Goal: Information Seeking & Learning: Learn about a topic

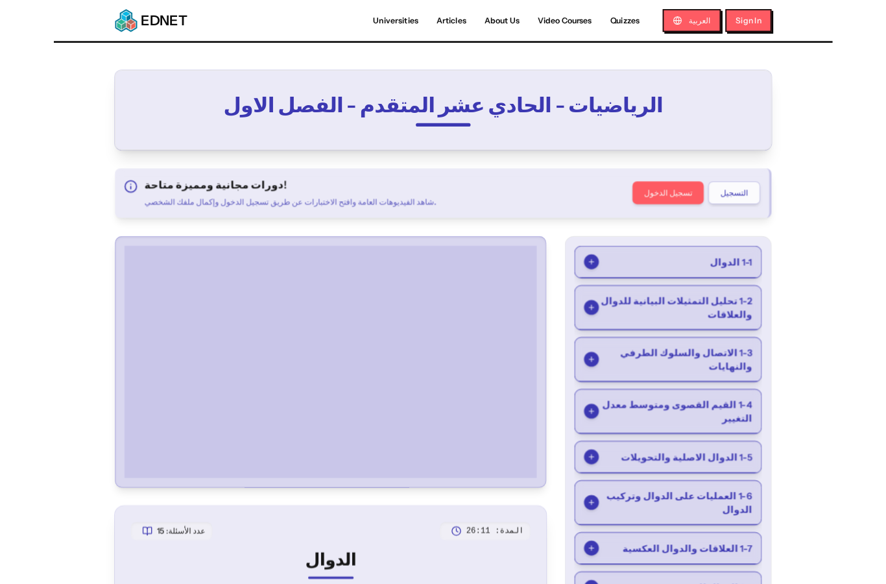
scroll to position [80, 0]
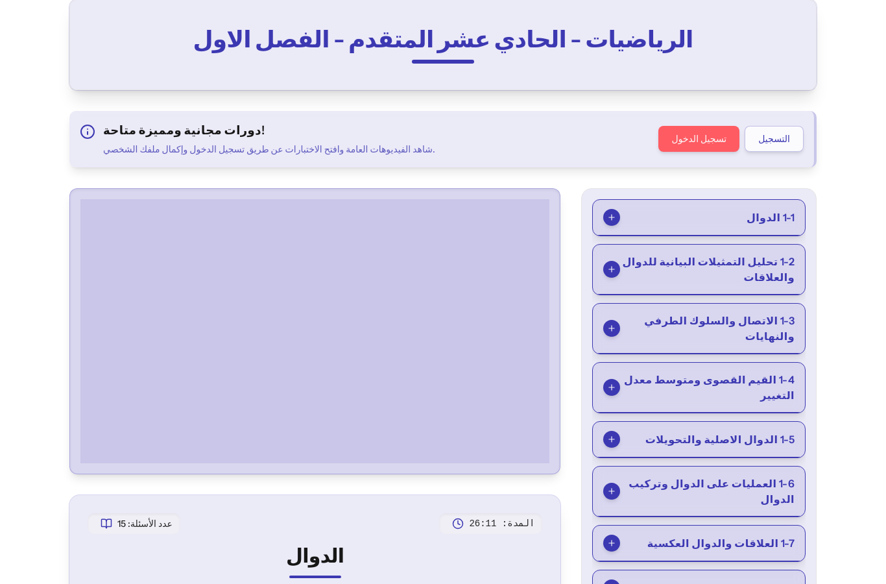
click at [748, 335] on button "1-3 الاتصال والسلوك الطرفي والنهايات" at bounding box center [699, 329] width 212 height 50
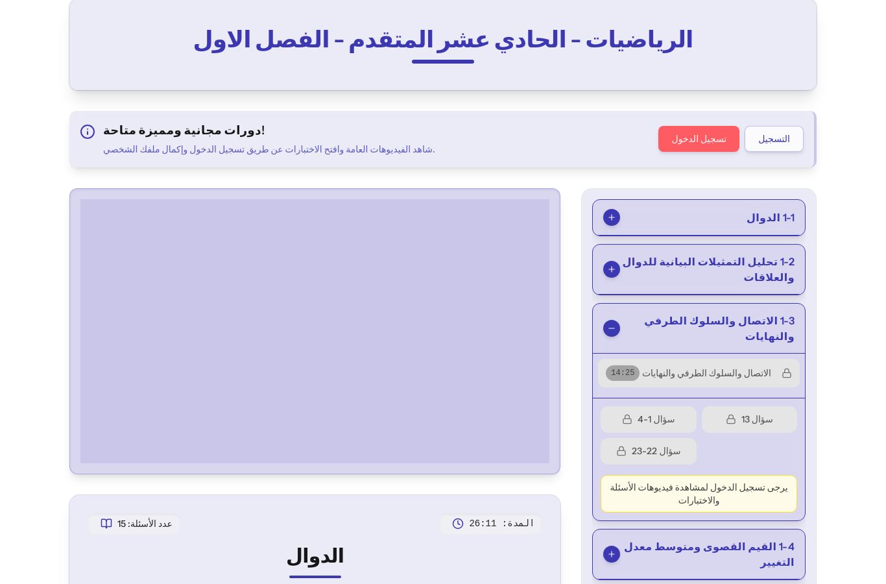
click at [778, 320] on span "1-3 الاتصال والسلوك الطرفي والنهايات" at bounding box center [707, 328] width 175 height 31
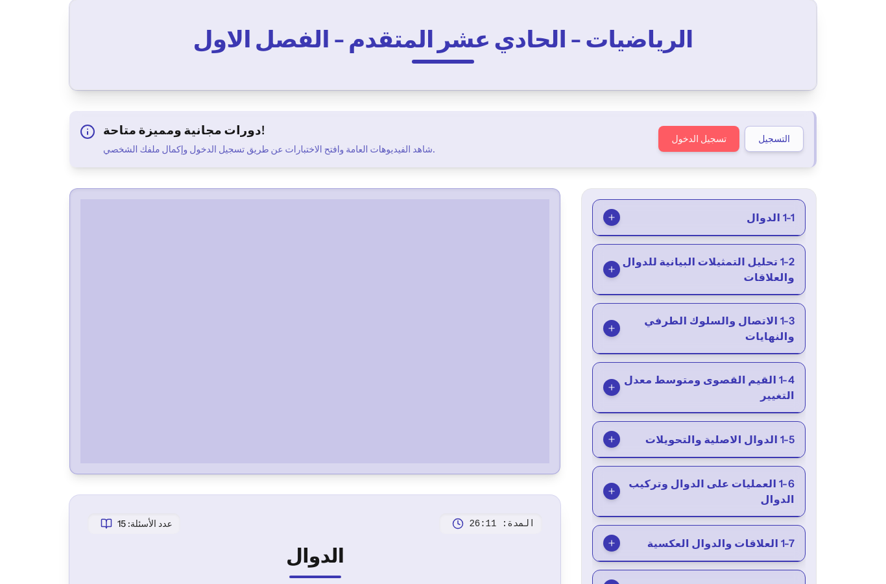
click at [753, 326] on span "1-3 الاتصال والسلوك الطرفي والنهايات" at bounding box center [707, 328] width 175 height 31
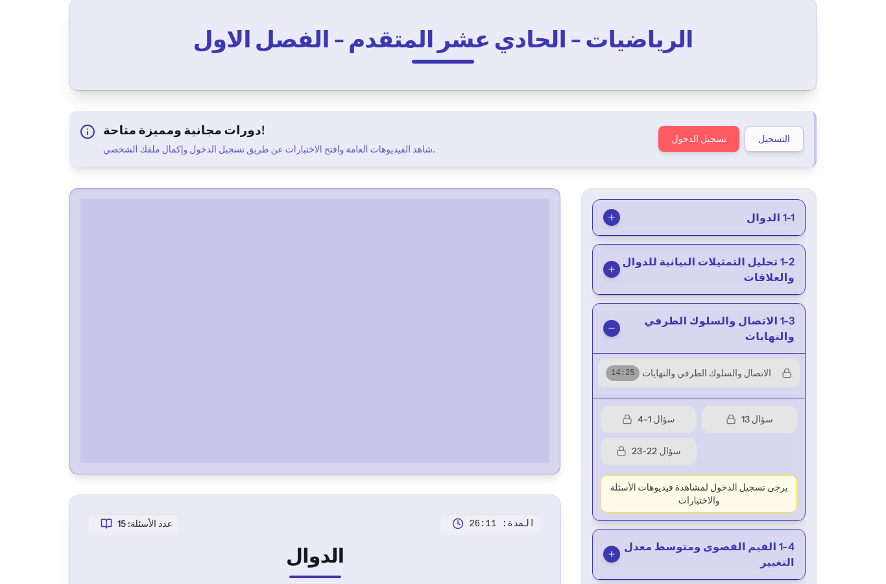
click at [765, 359] on button "الاتصال والسلوك الطرفي والنهايات 14 : 25" at bounding box center [699, 373] width 202 height 29
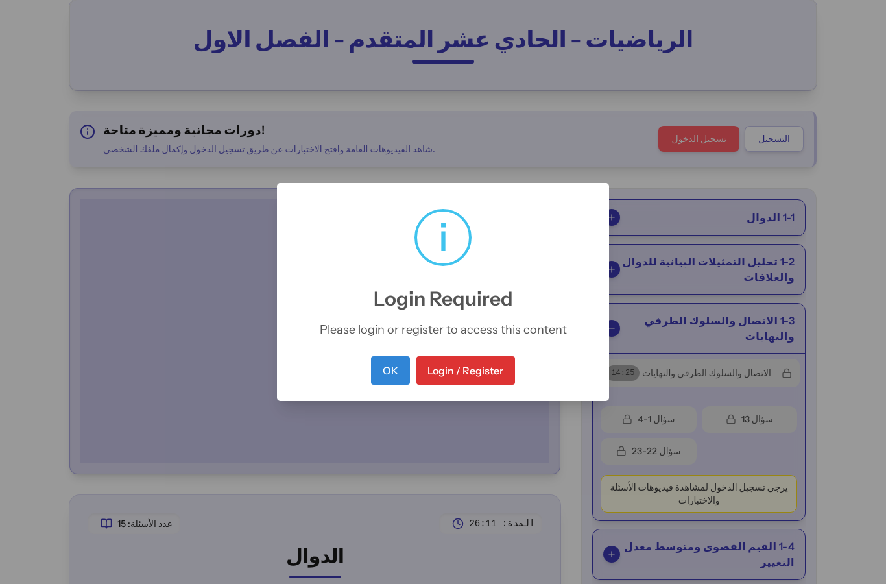
click at [433, 375] on button "Login / Register" at bounding box center [466, 370] width 99 height 29
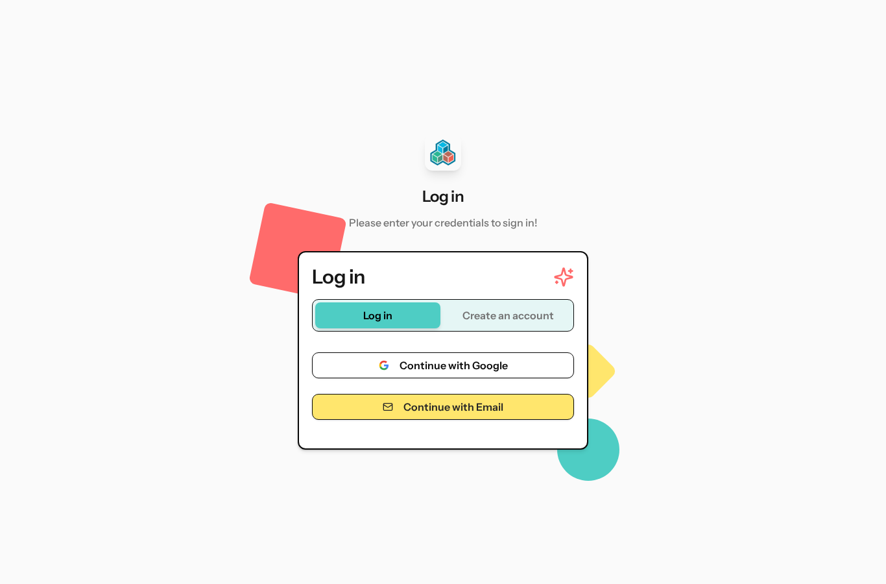
click at [380, 420] on button "Continue with Email" at bounding box center [443, 407] width 262 height 26
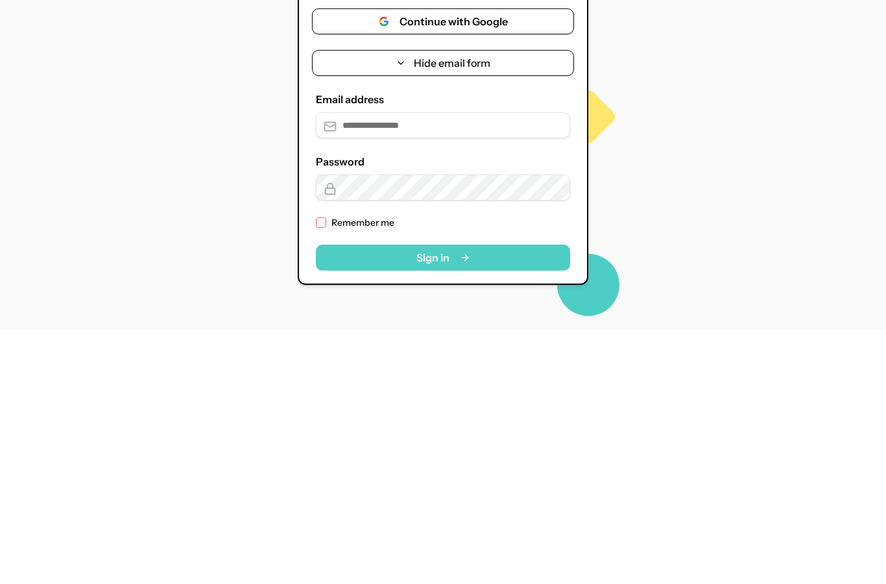
click at [361, 263] on button "Continue with Google" at bounding box center [443, 276] width 262 height 26
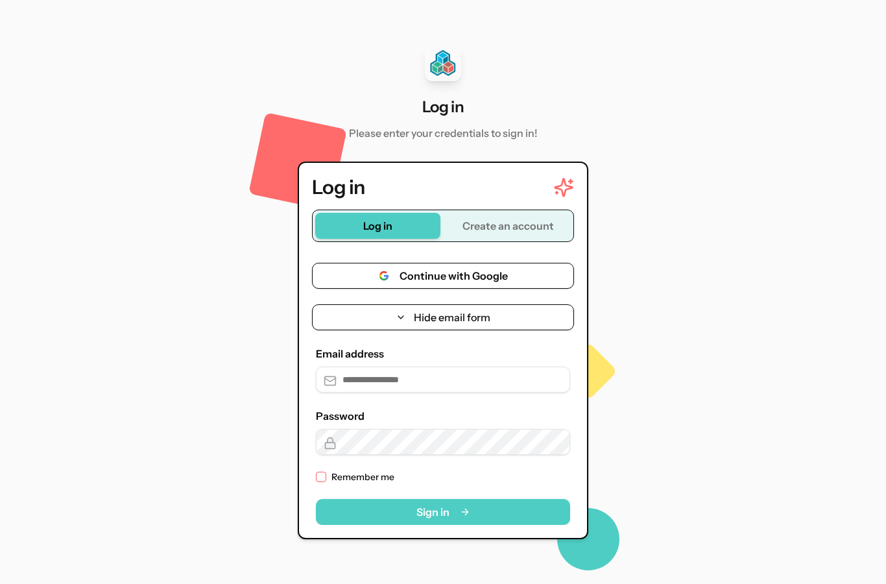
click at [358, 263] on button "Continue with Google" at bounding box center [443, 276] width 262 height 26
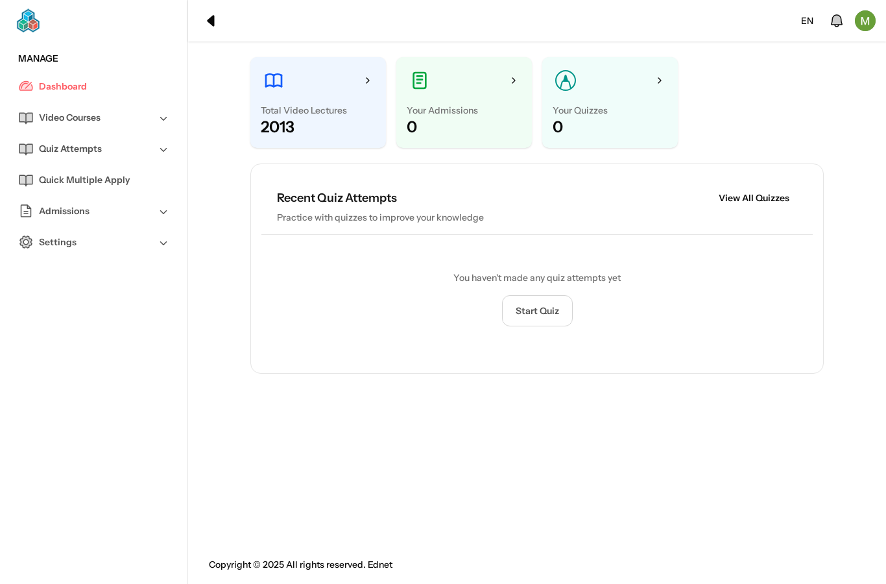
click at [44, 25] on img at bounding box center [67, 21] width 103 height 26
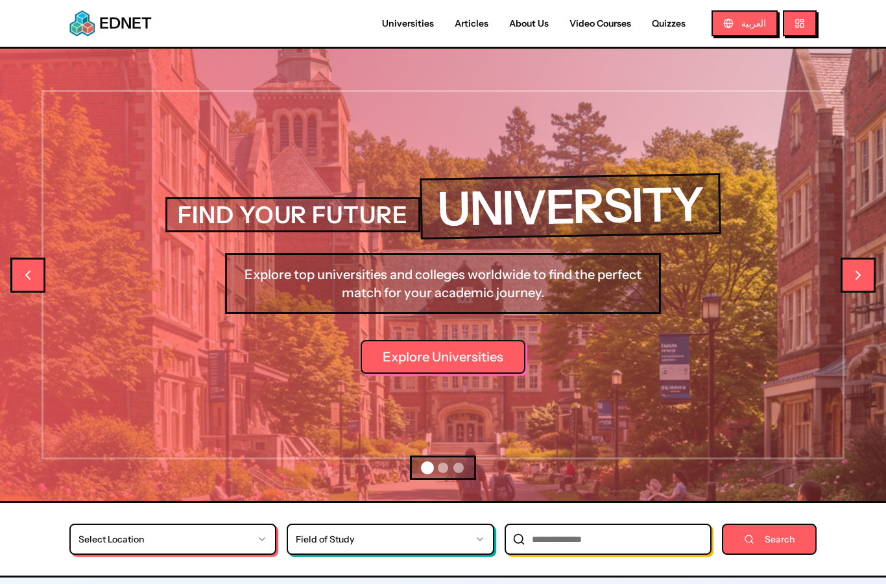
click at [586, 25] on link "Video Courses" at bounding box center [600, 24] width 82 height 14
select select "*"
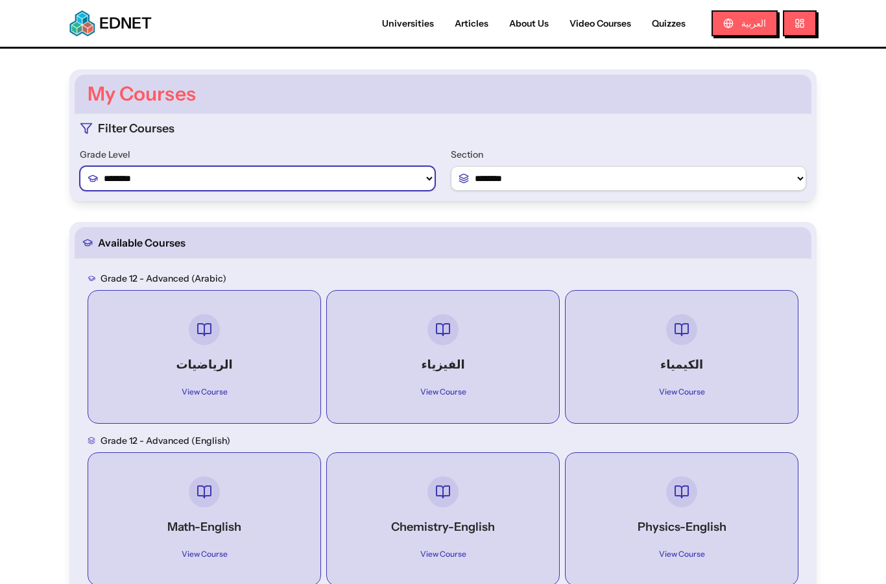
click at [210, 176] on select "******** ******** ********" at bounding box center [258, 178] width 356 height 25
select select "*"
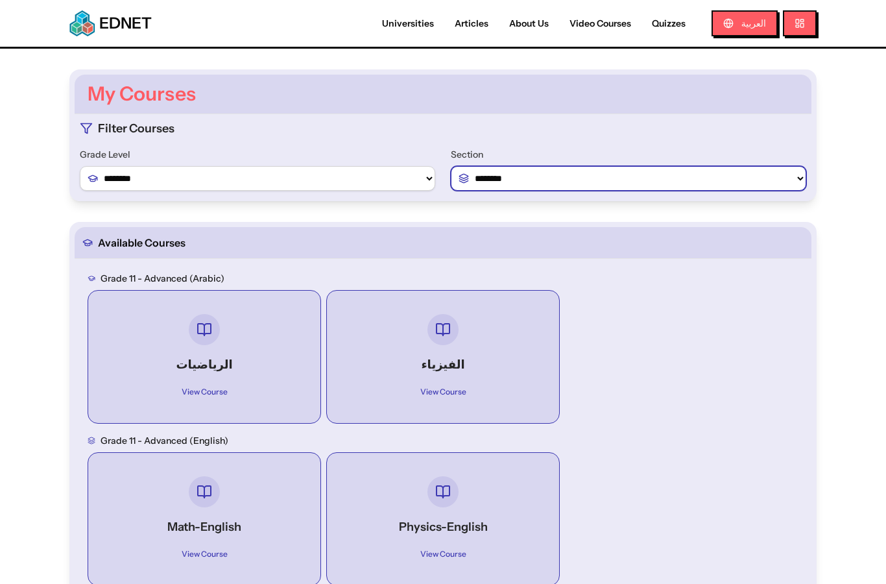
click at [755, 179] on select "**********" at bounding box center [629, 178] width 356 height 25
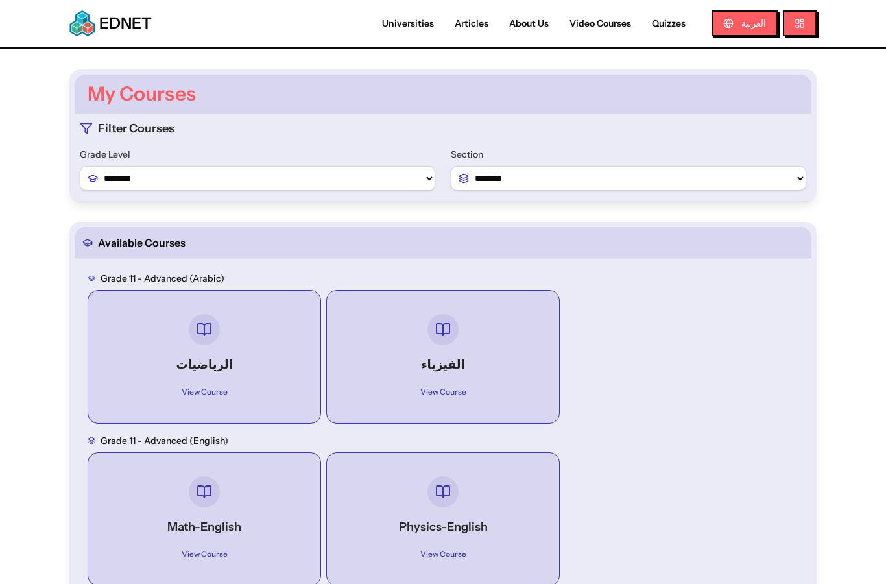
click at [167, 346] on div "الرياضيات View Course" at bounding box center [205, 357] width 212 height 112
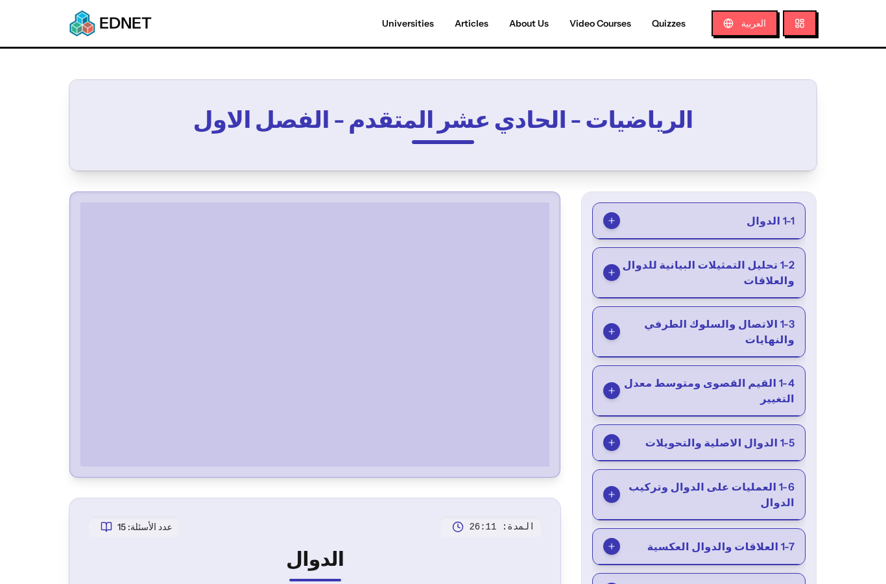
click at [788, 314] on button "1-3 الاتصال والسلوك الطرفي والنهايات" at bounding box center [699, 332] width 212 height 50
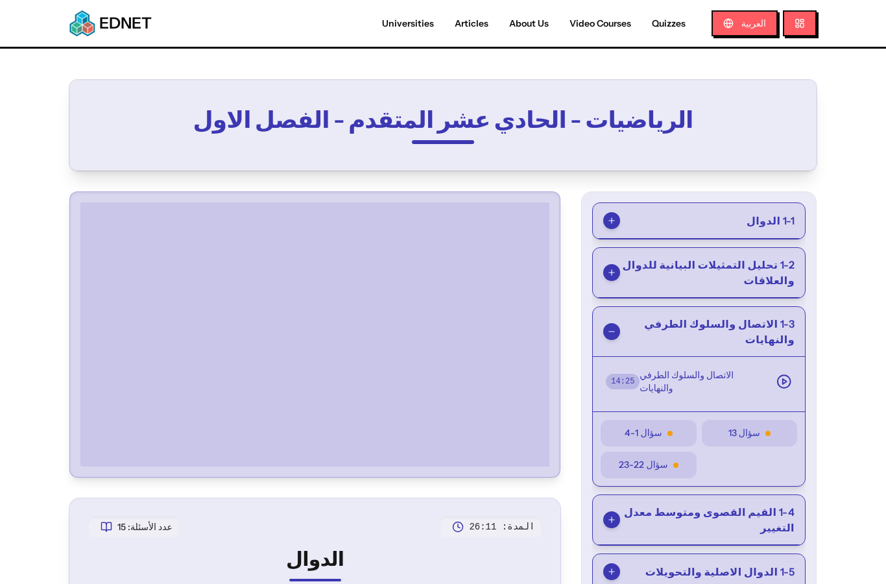
click at [777, 362] on button "الاتصال والسلوك الطرفي والنهايات 14 : 25" at bounding box center [699, 381] width 202 height 39
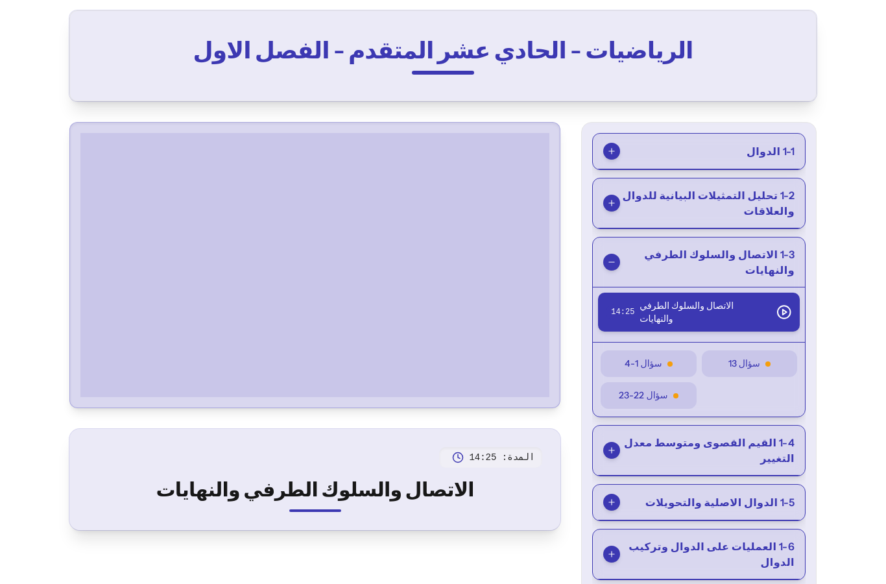
scroll to position [71, 0]
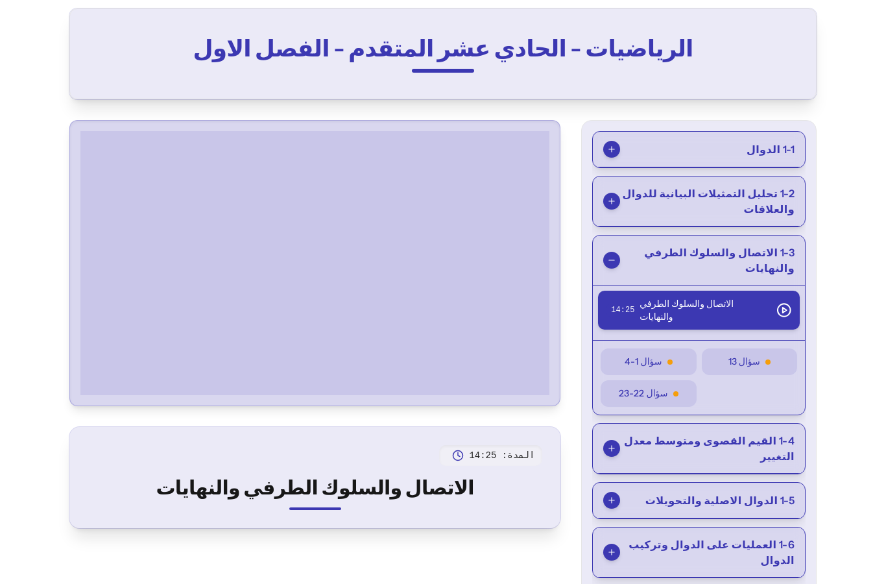
click at [87, 396] on div at bounding box center [315, 264] width 480 height 274
click at [88, 395] on div at bounding box center [315, 264] width 480 height 274
click at [79, 380] on div at bounding box center [315, 264] width 480 height 274
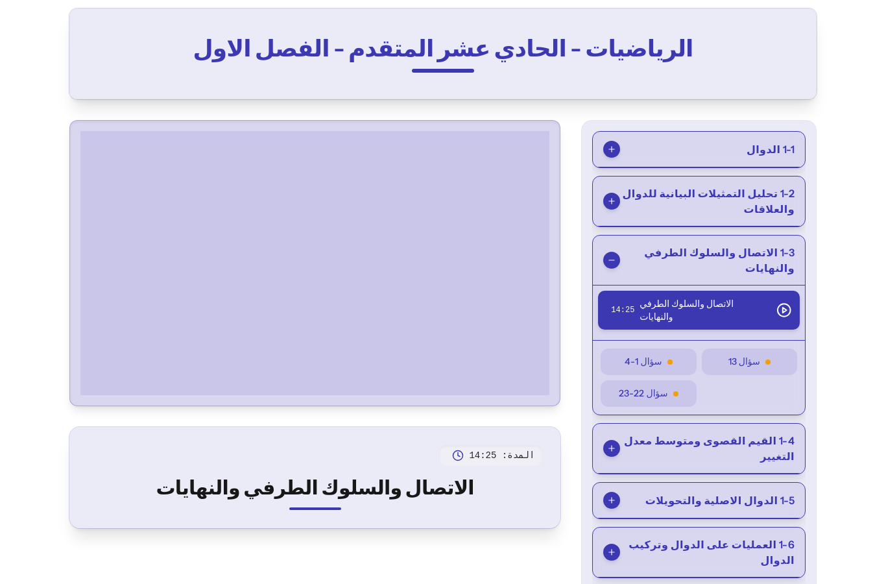
click at [92, 395] on div at bounding box center [315, 264] width 480 height 274
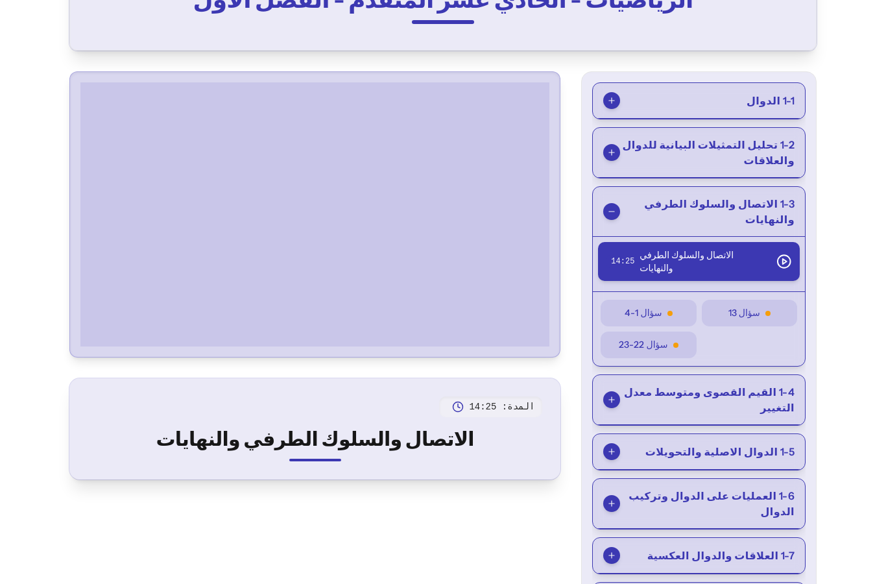
scroll to position [0, 0]
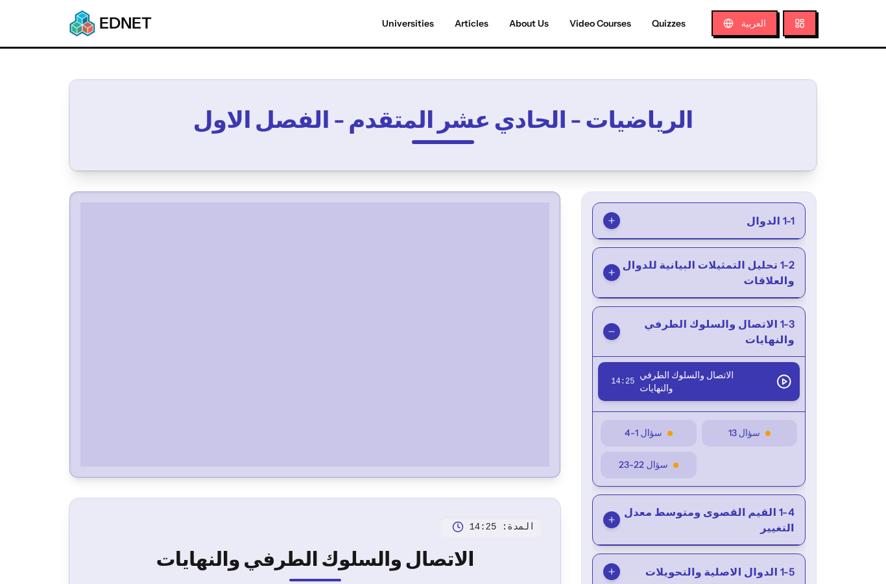
click at [539, 469] on div at bounding box center [315, 334] width 480 height 274
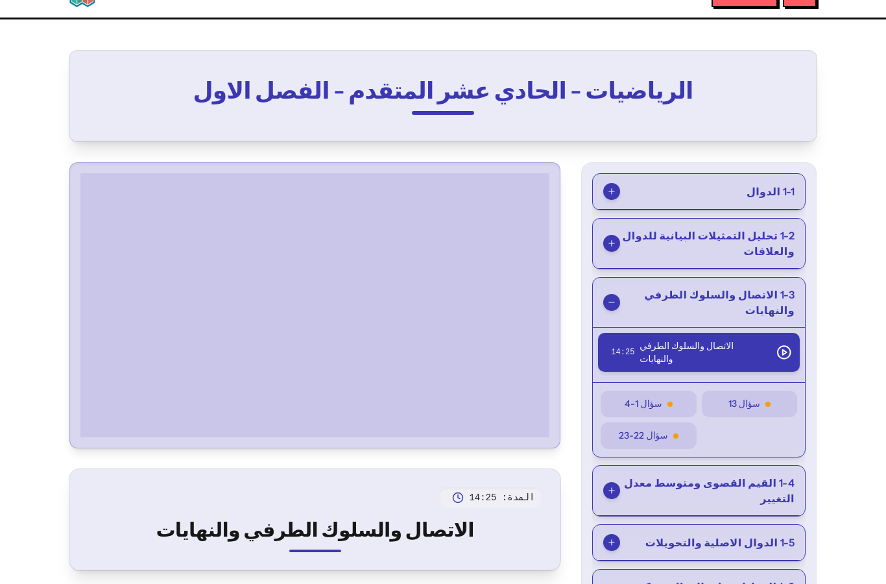
click at [537, 439] on div at bounding box center [315, 306] width 480 height 274
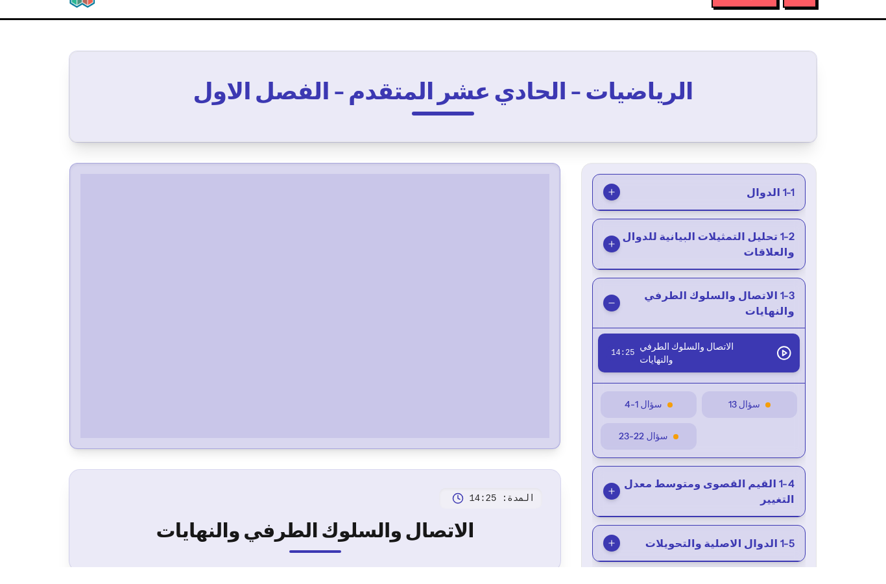
scroll to position [0, 0]
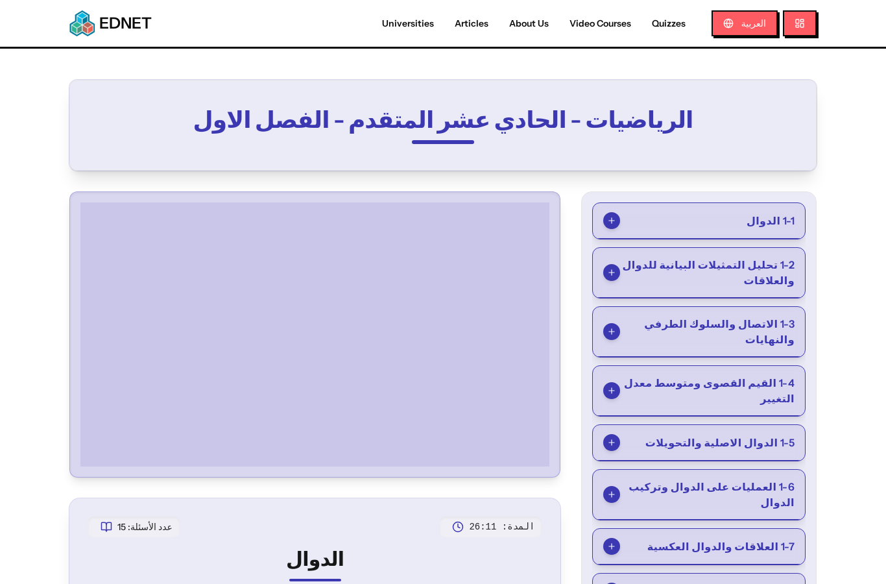
click at [746, 310] on button "1-3 الاتصال والسلوك الطرفي والنهايات" at bounding box center [699, 332] width 212 height 50
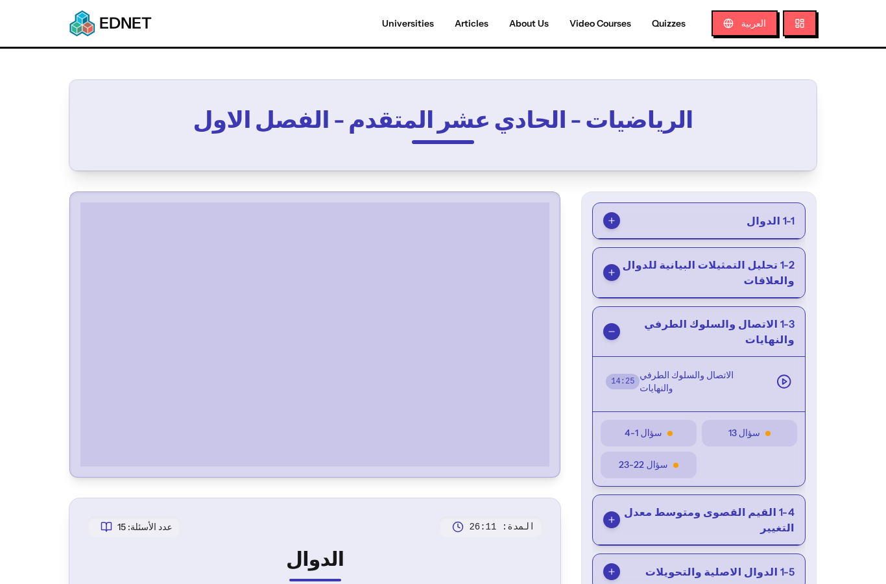
click at [756, 362] on button "الاتصال والسلوك الطرفي والنهايات 14 : 25" at bounding box center [699, 381] width 202 height 39
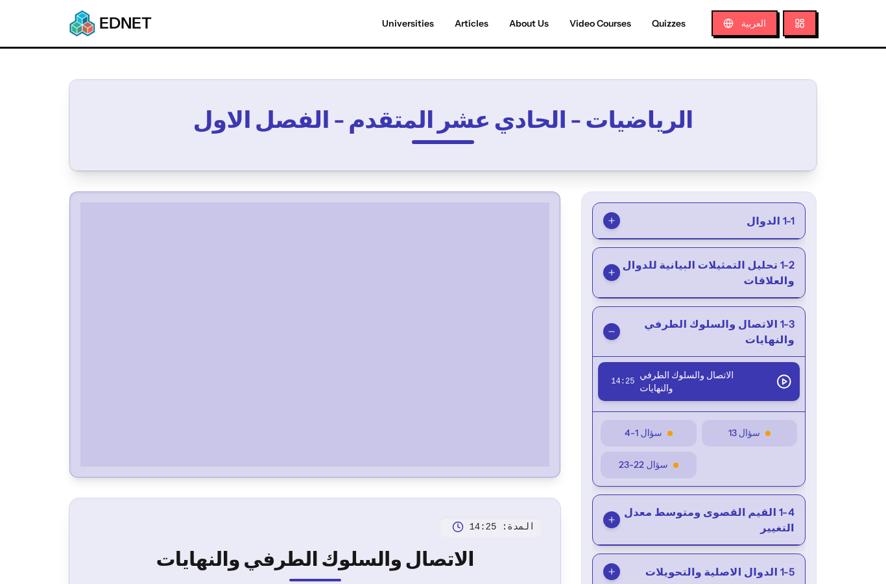
click at [538, 470] on div at bounding box center [315, 334] width 480 height 274
click at [539, 467] on div at bounding box center [315, 334] width 480 height 274
